Goal: Find specific page/section: Find specific page/section

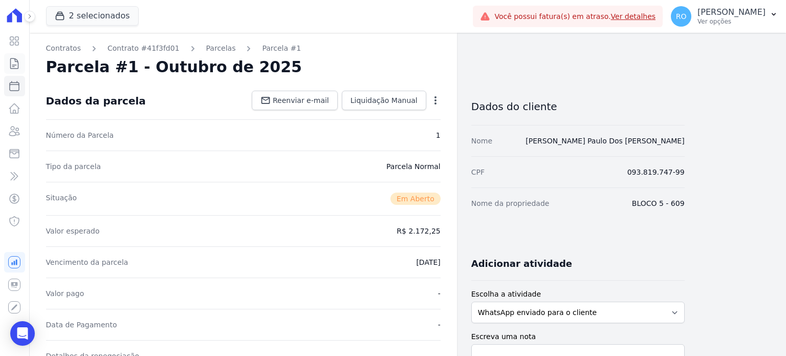
scroll to position [153, 0]
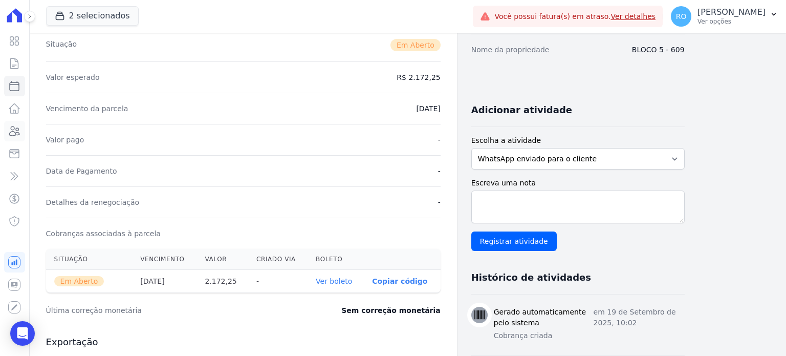
click at [16, 130] on icon at bounding box center [14, 131] width 12 height 12
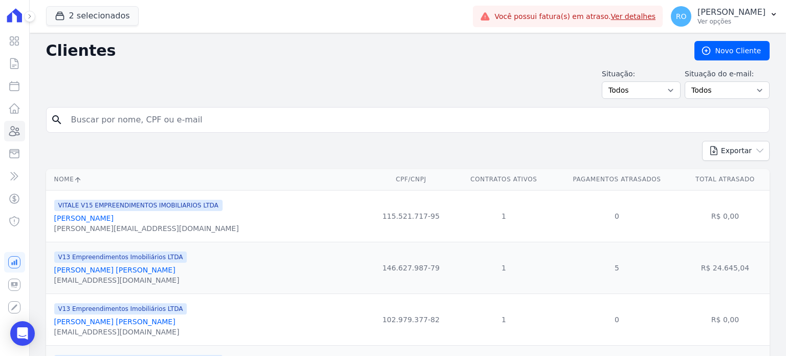
click at [122, 123] on input "search" at bounding box center [415, 119] width 700 height 20
type input "[PERSON_NAME]"
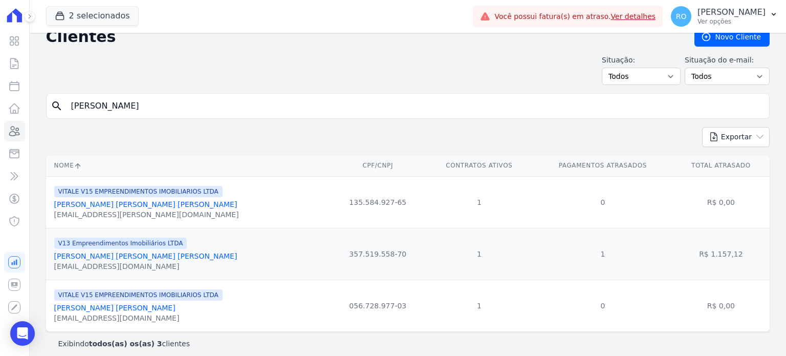
scroll to position [21, 0]
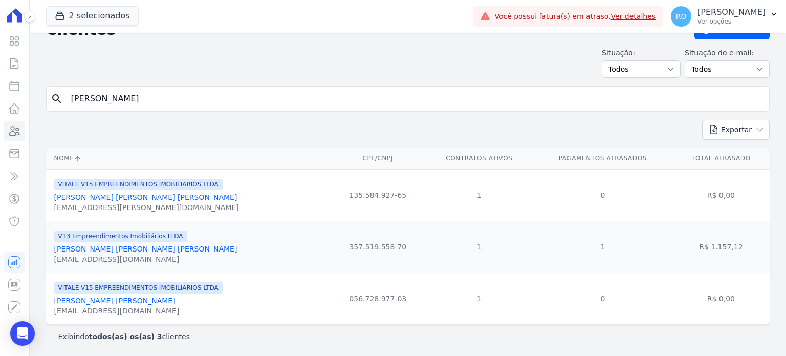
click at [103, 303] on link "[PERSON_NAME] [PERSON_NAME]" at bounding box center [114, 300] width 121 height 8
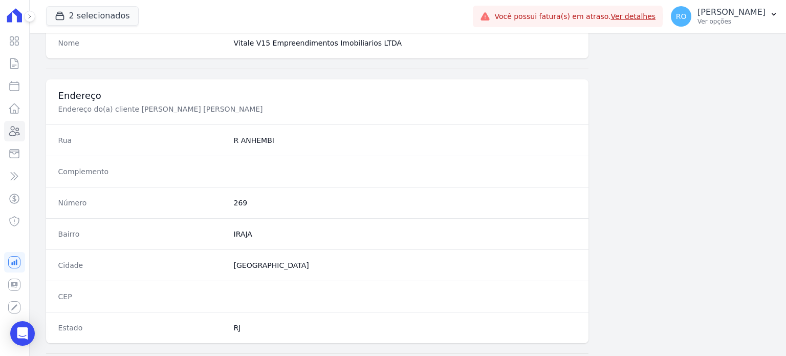
scroll to position [563, 0]
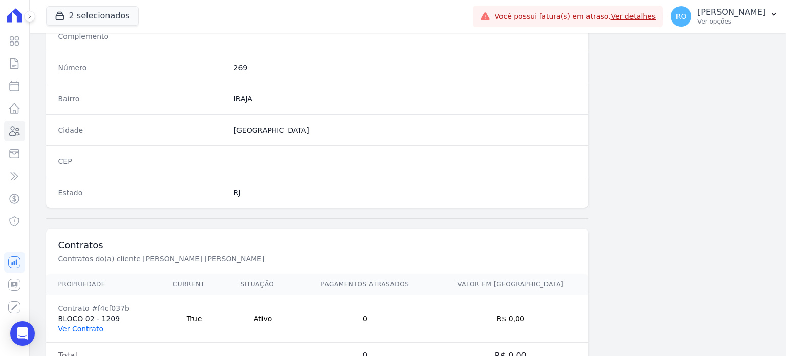
click at [81, 325] on link "Ver Contrato" at bounding box center [80, 328] width 45 height 8
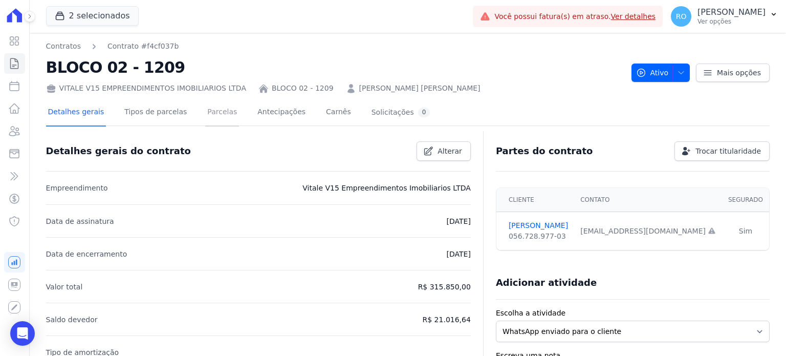
click at [205, 117] on link "Parcelas" at bounding box center [222, 112] width 34 height 27
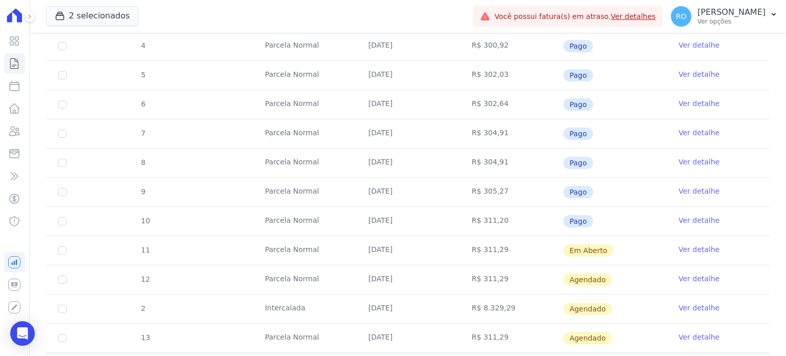
scroll to position [307, 0]
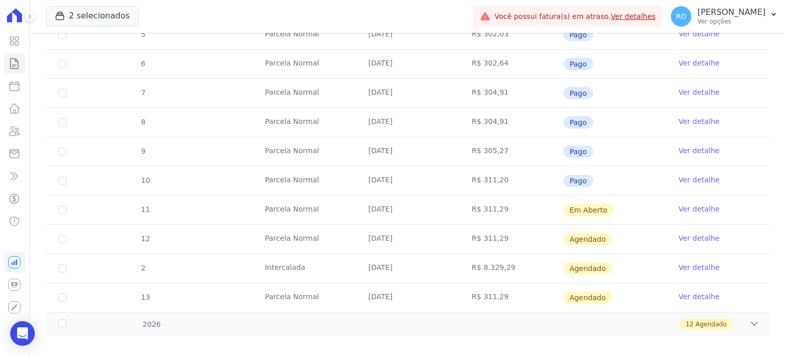
click at [678, 209] on link "Ver detalhe" at bounding box center [698, 209] width 41 height 10
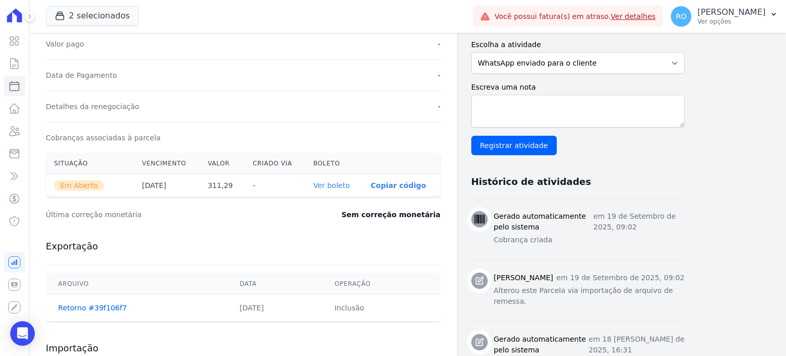
scroll to position [256, 0]
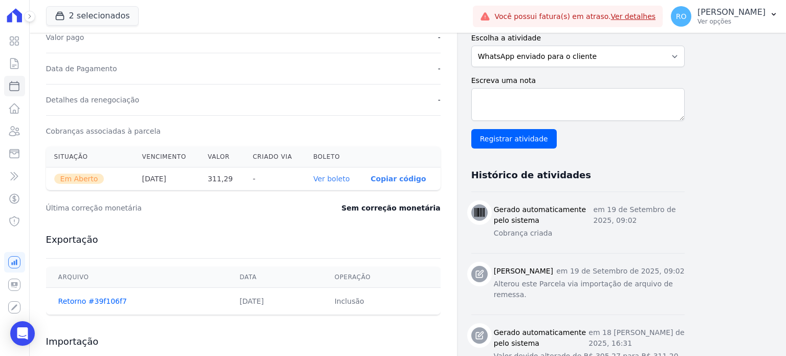
click at [327, 178] on link "Ver boleto" at bounding box center [331, 178] width 36 height 8
